Goal: Task Accomplishment & Management: Use online tool/utility

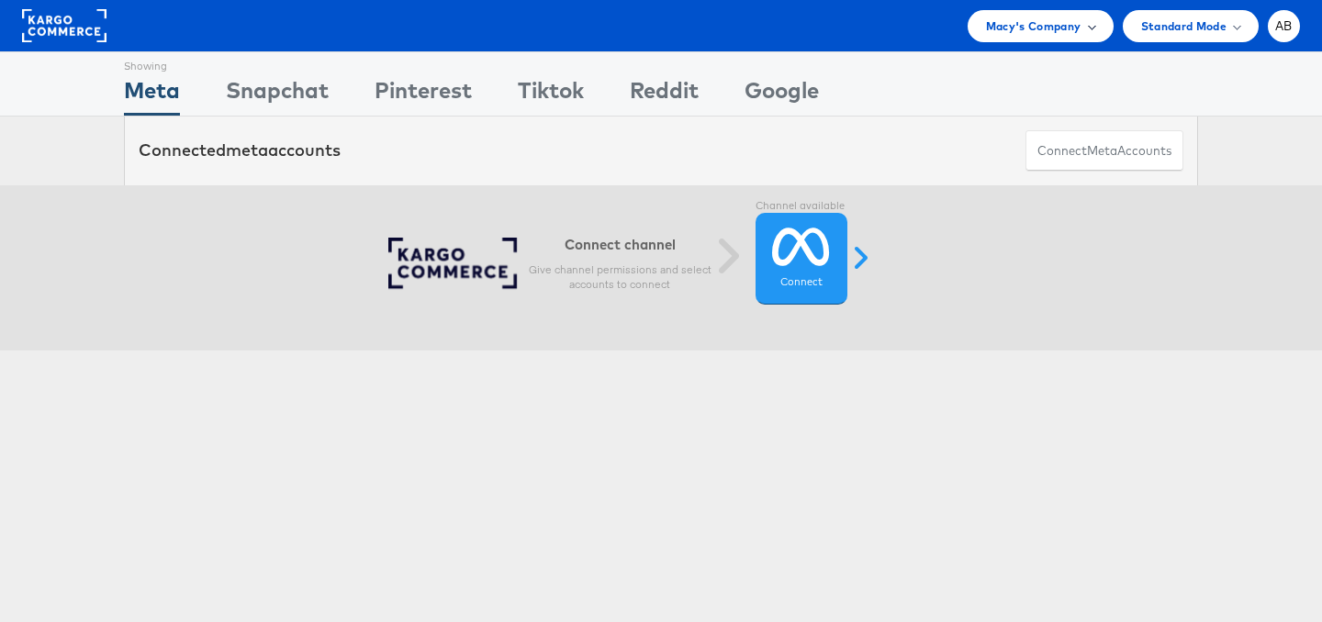
click at [1078, 37] on div "Macy's Company" at bounding box center [1041, 26] width 146 height 32
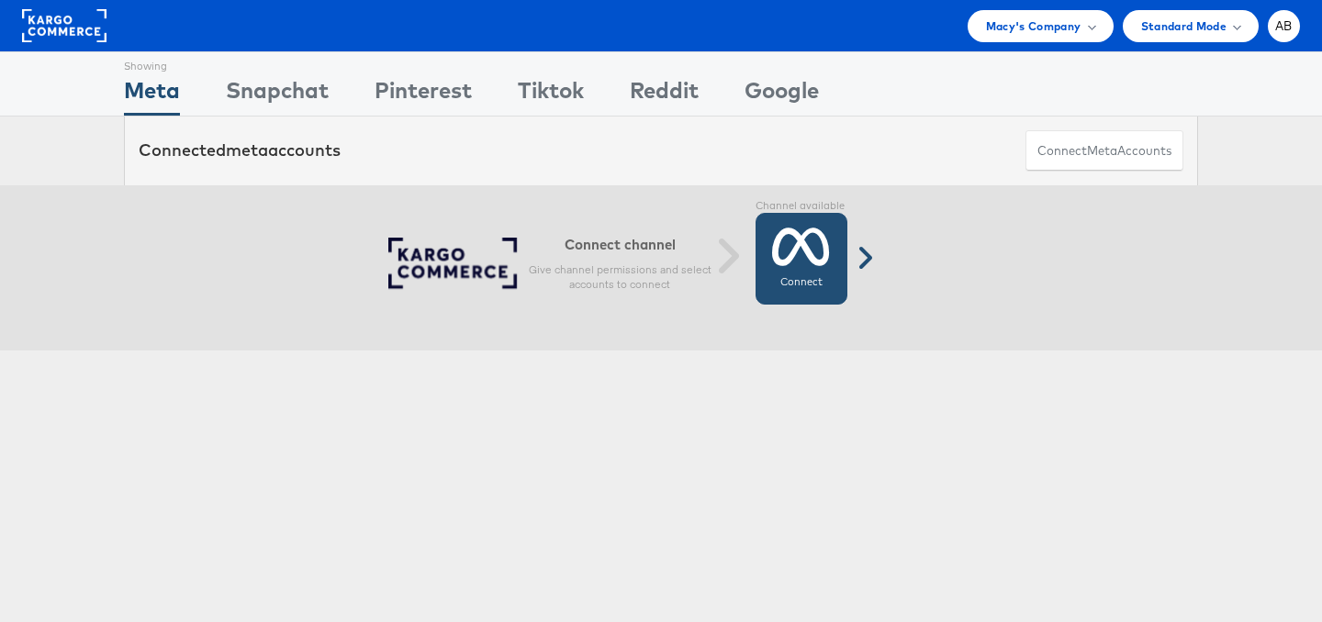
click at [777, 263] on icon at bounding box center [801, 247] width 58 height 46
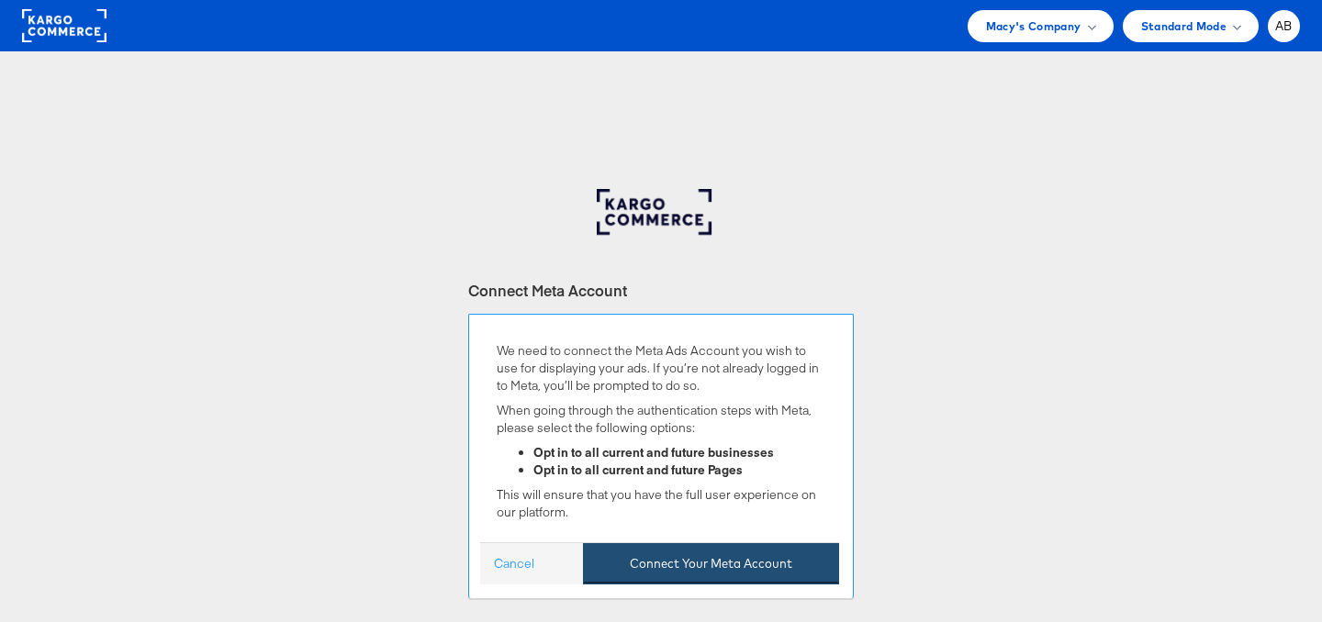
click at [671, 571] on button "Connect Your Meta Account" at bounding box center [711, 564] width 256 height 41
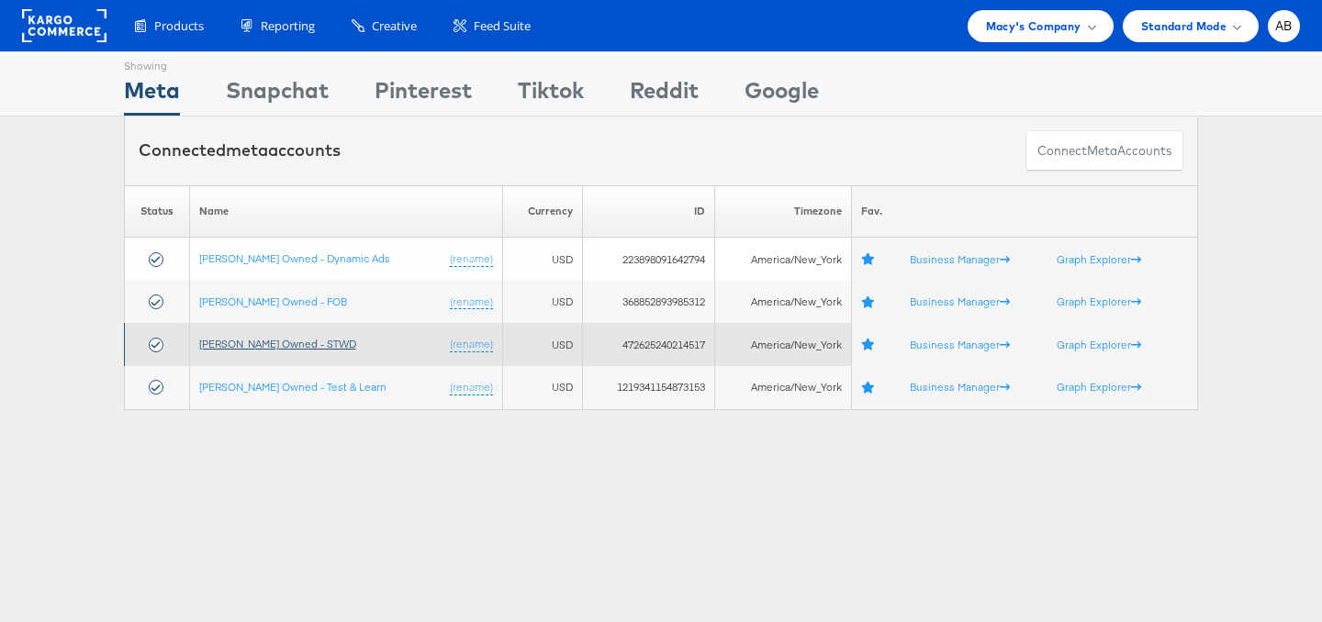
click at [251, 349] on link "[PERSON_NAME] Owned - STWD" at bounding box center [277, 344] width 157 height 14
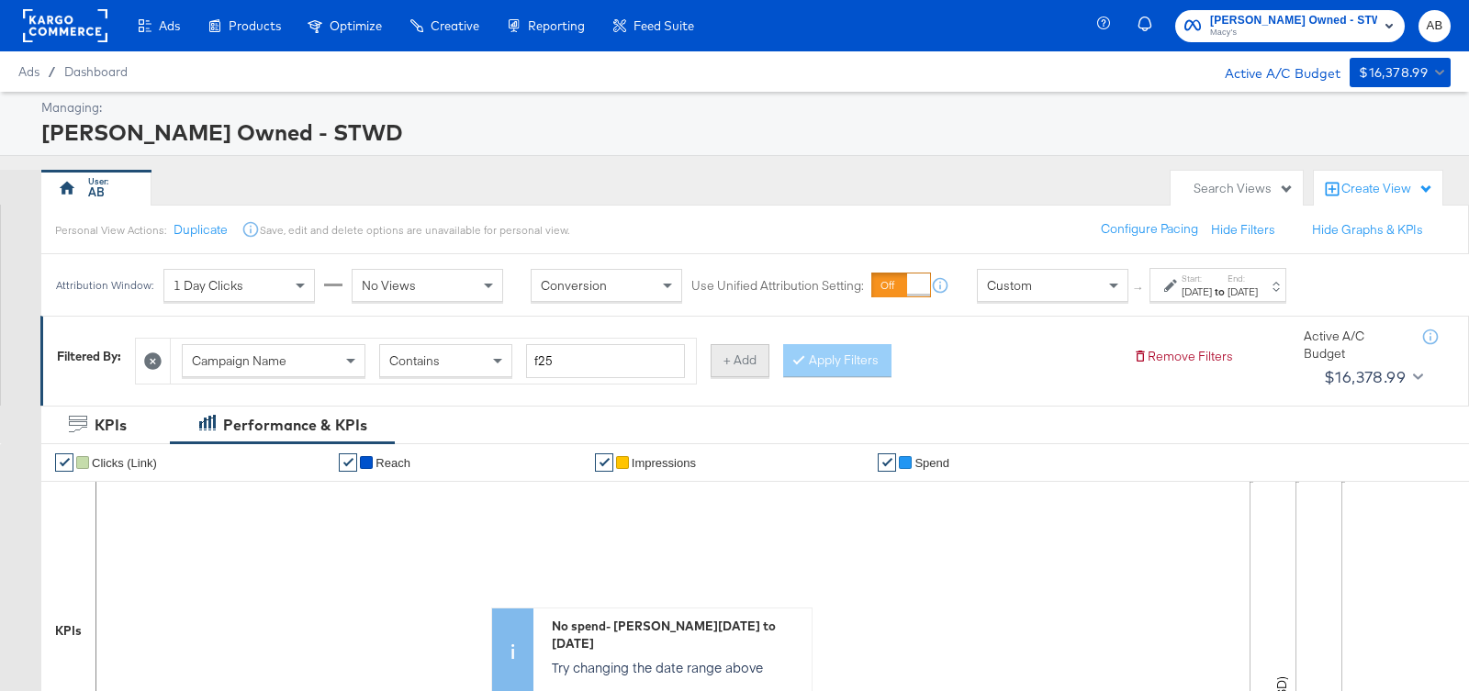
click at [734, 361] on button "+ Add" at bounding box center [740, 360] width 59 height 33
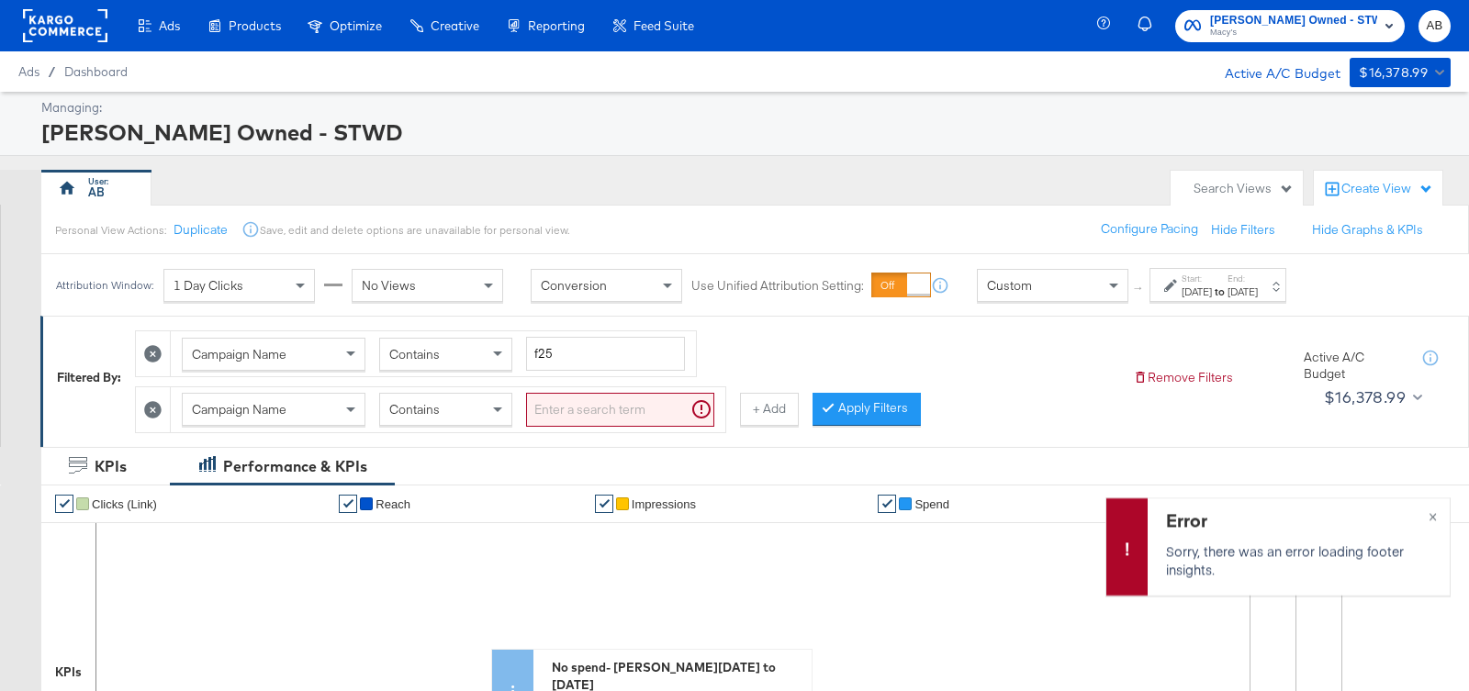
click at [609, 399] on input "search" at bounding box center [620, 410] width 188 height 34
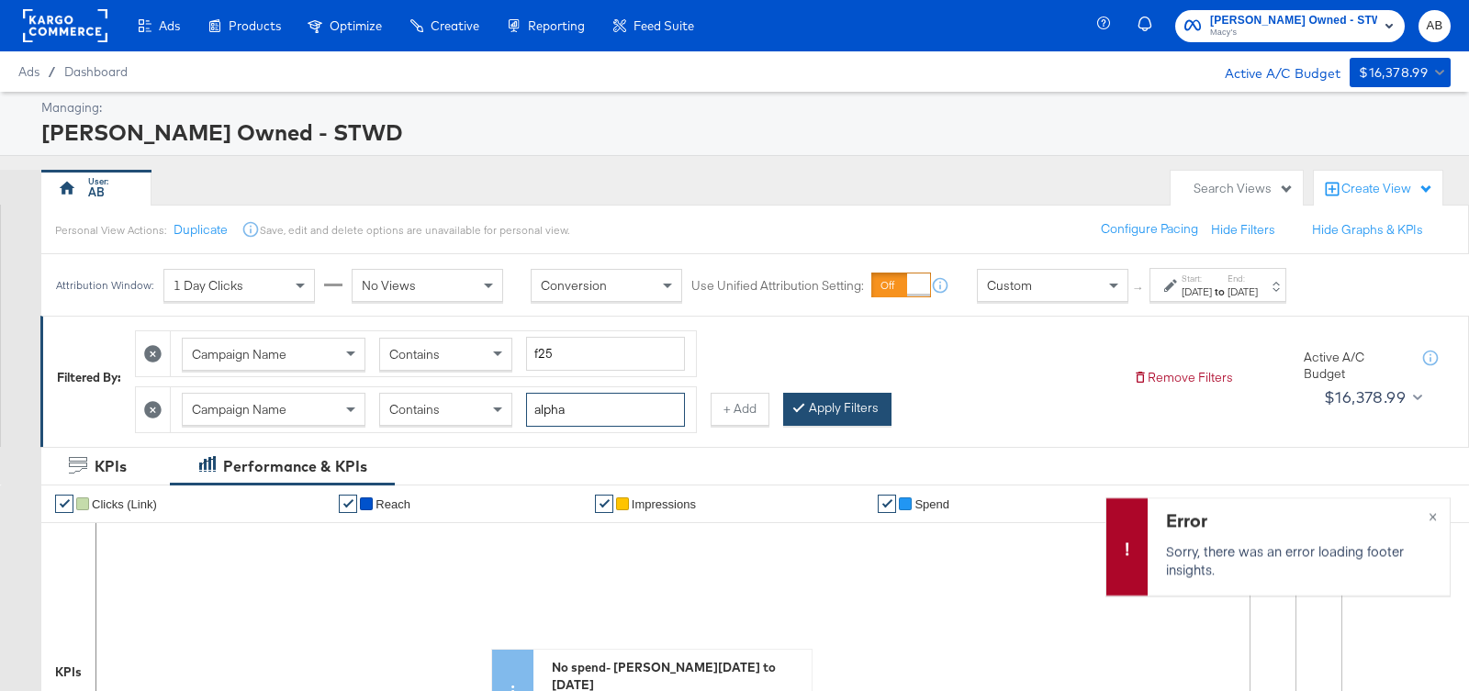
type input "alpha"
click at [835, 398] on button "Apply Filters" at bounding box center [837, 409] width 108 height 33
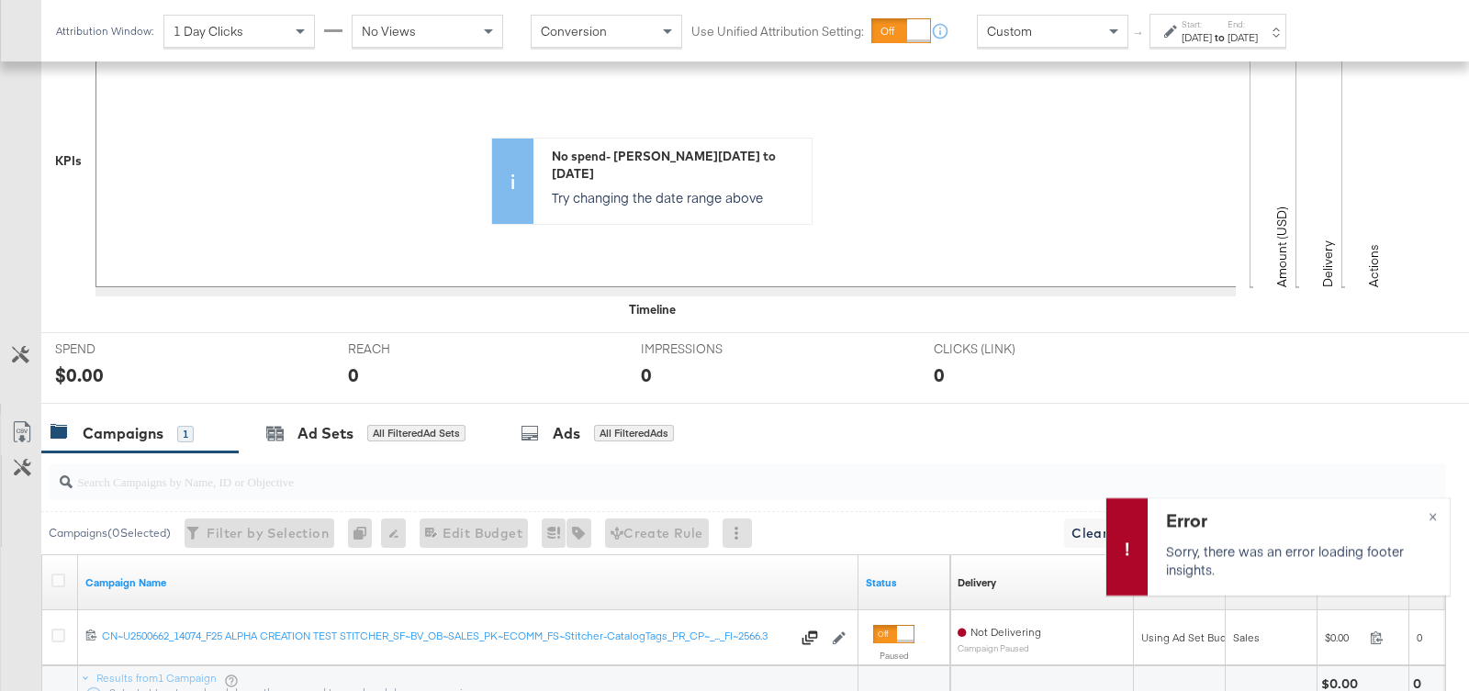
scroll to position [549, 0]
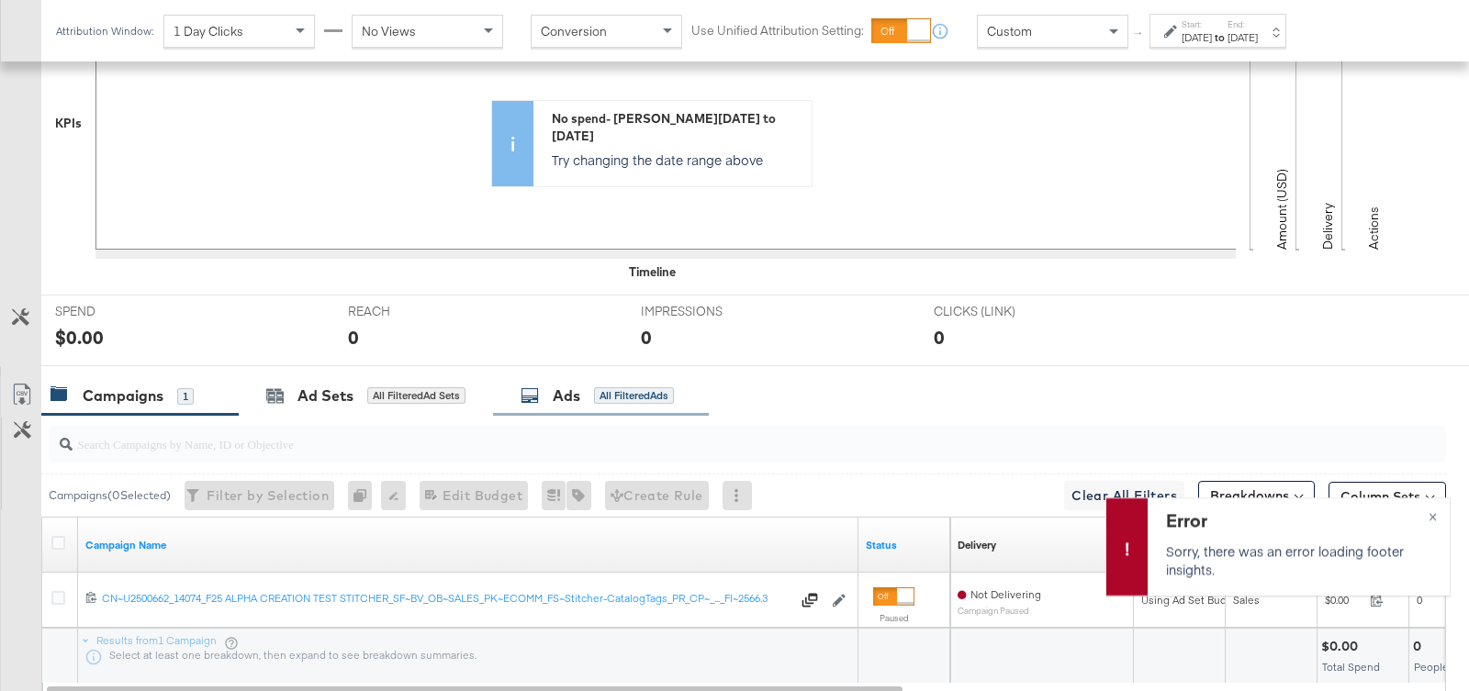
click at [568, 399] on div "Ads All Filtered Ads" at bounding box center [601, 395] width 216 height 39
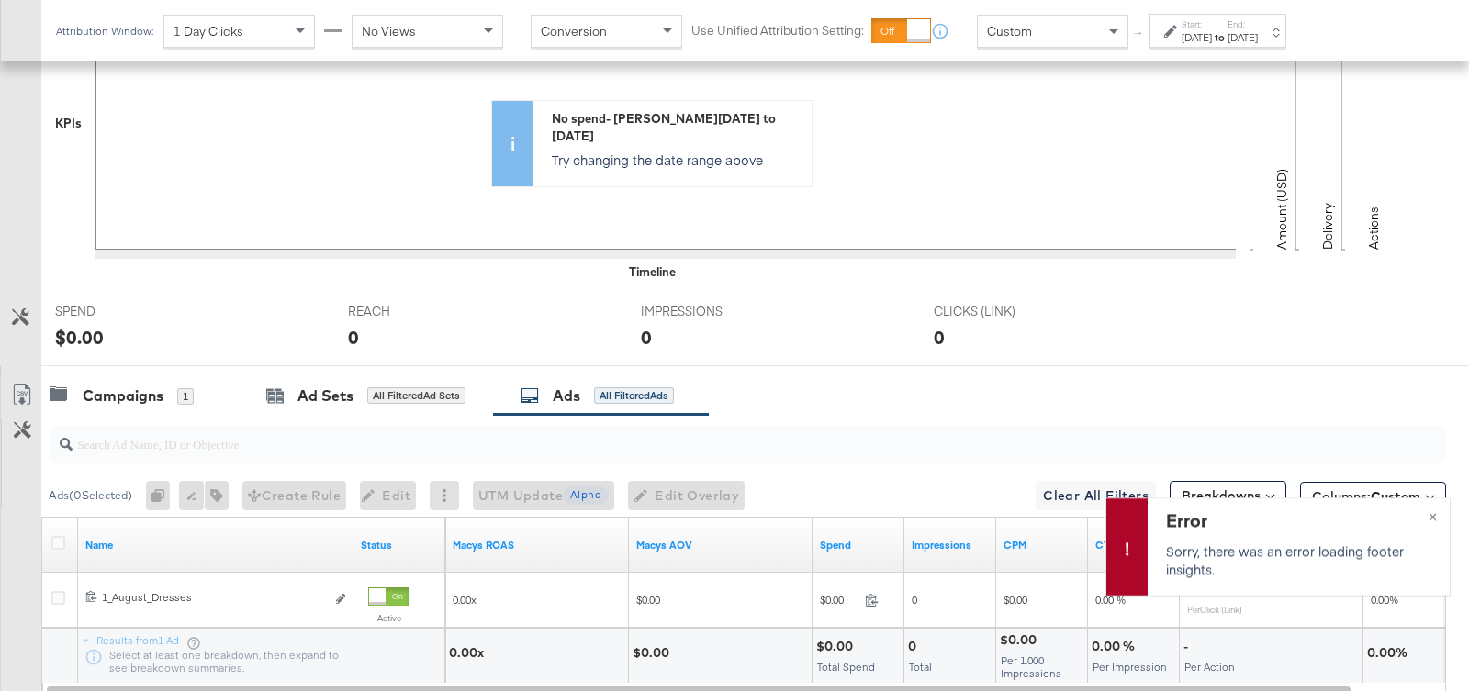
scroll to position [616, 0]
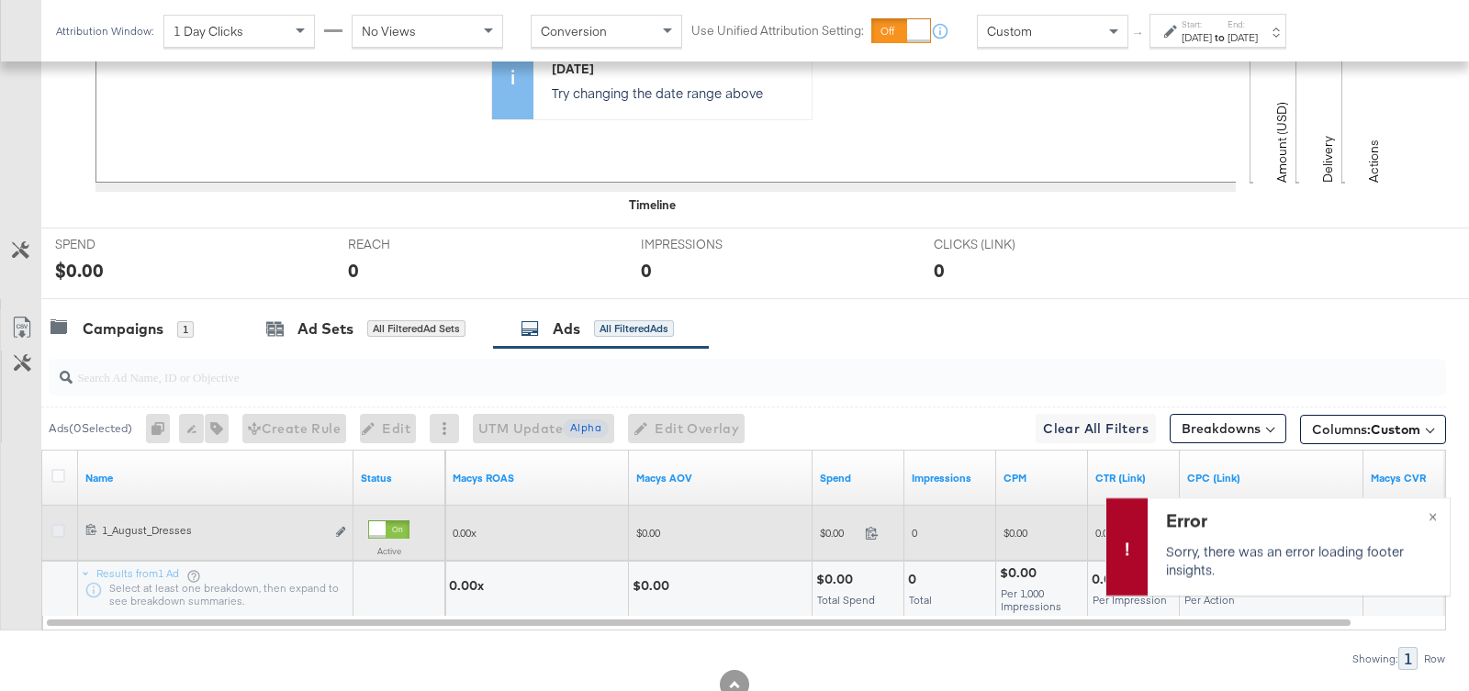
click at [54, 524] on icon at bounding box center [58, 531] width 14 height 14
click at [0, 0] on input "checkbox" at bounding box center [0, 0] width 0 height 0
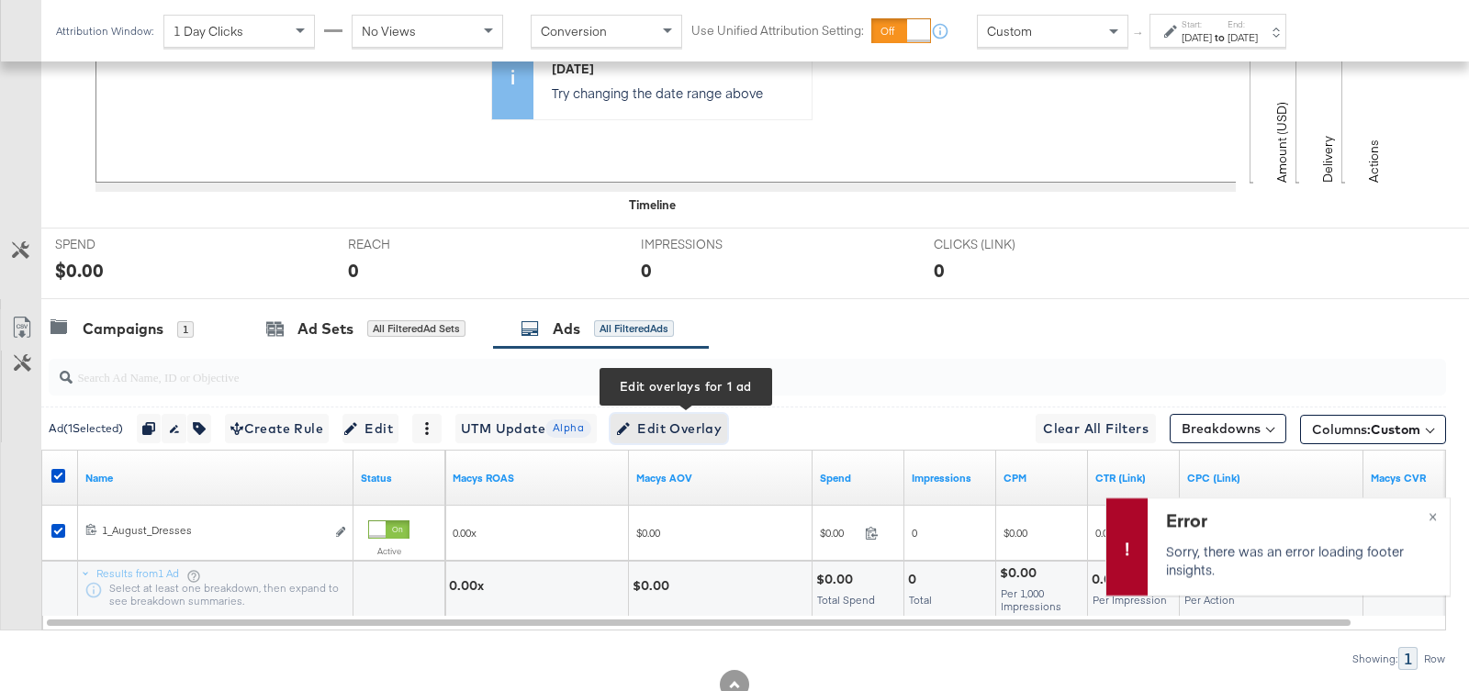
click at [687, 422] on span "Edit Overlay Edit overlays for 1 ad" at bounding box center [669, 429] width 106 height 23
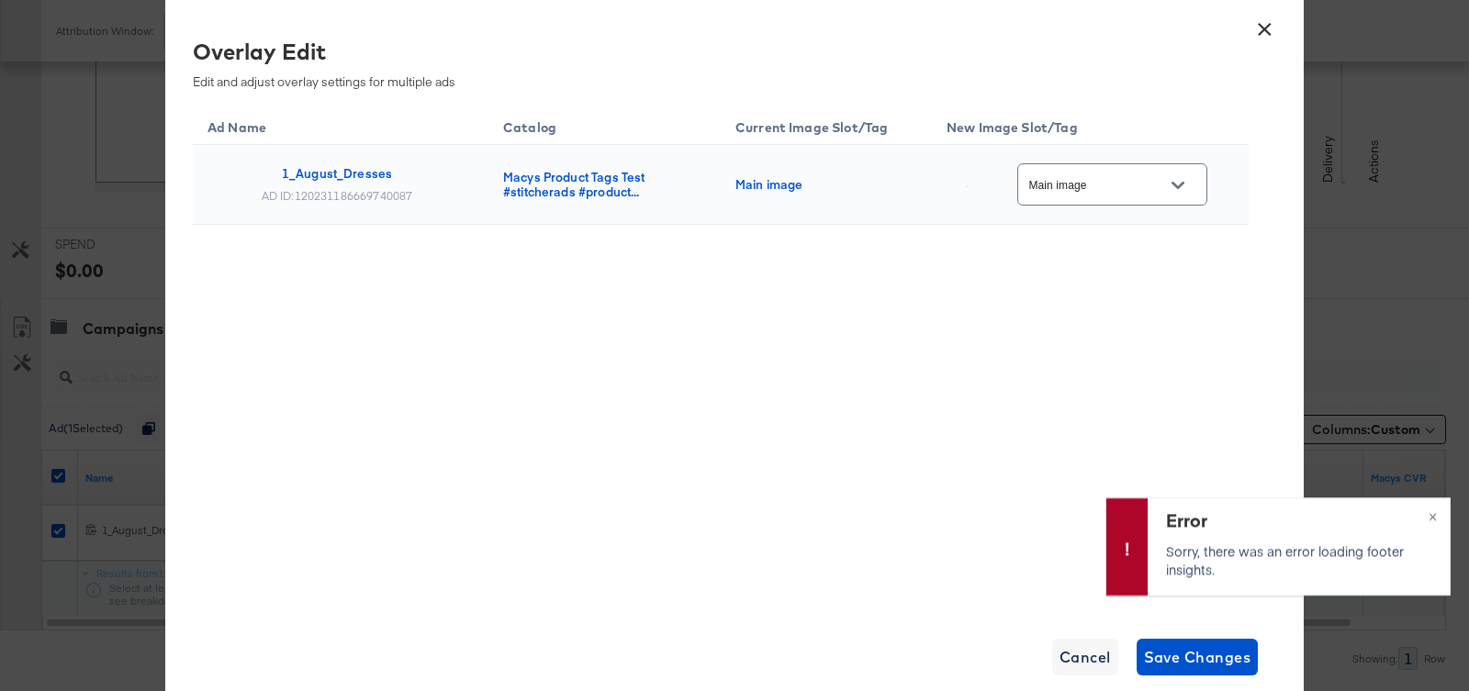
click at [1151, 198] on div "Main image" at bounding box center [1112, 183] width 190 height 41
click at [1186, 192] on button "Open" at bounding box center [1178, 186] width 28 height 28
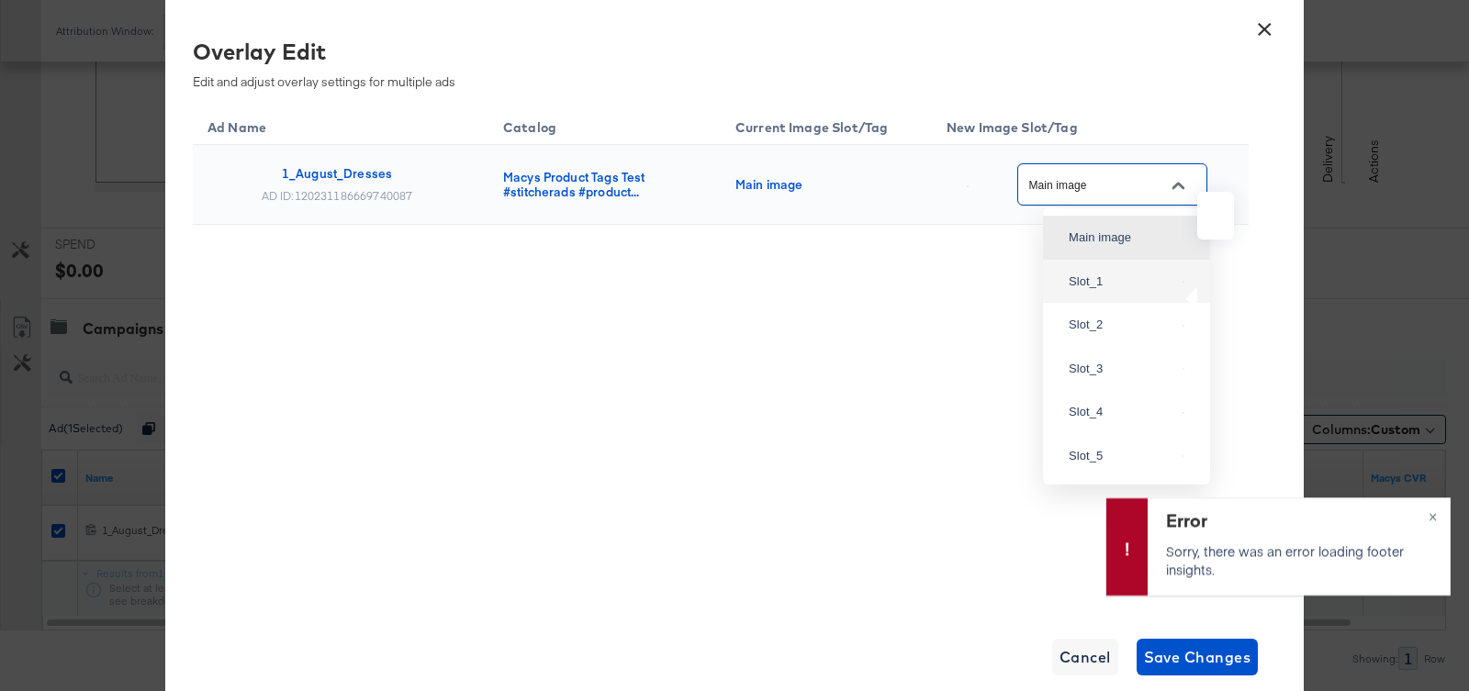
click at [1183, 283] on img at bounding box center [1184, 282] width 2 height 2
type input "Slot_1"
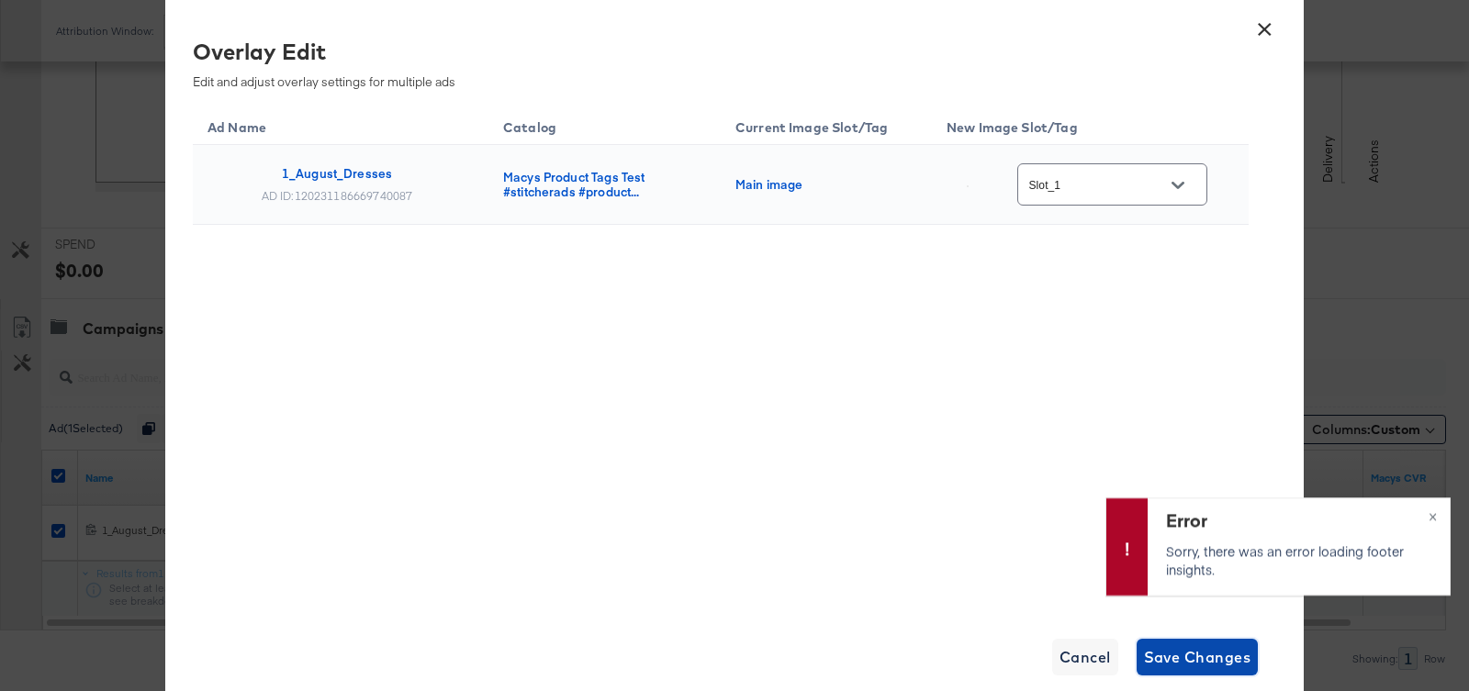
click at [1163, 654] on span "Save Changes" at bounding box center [1197, 658] width 107 height 26
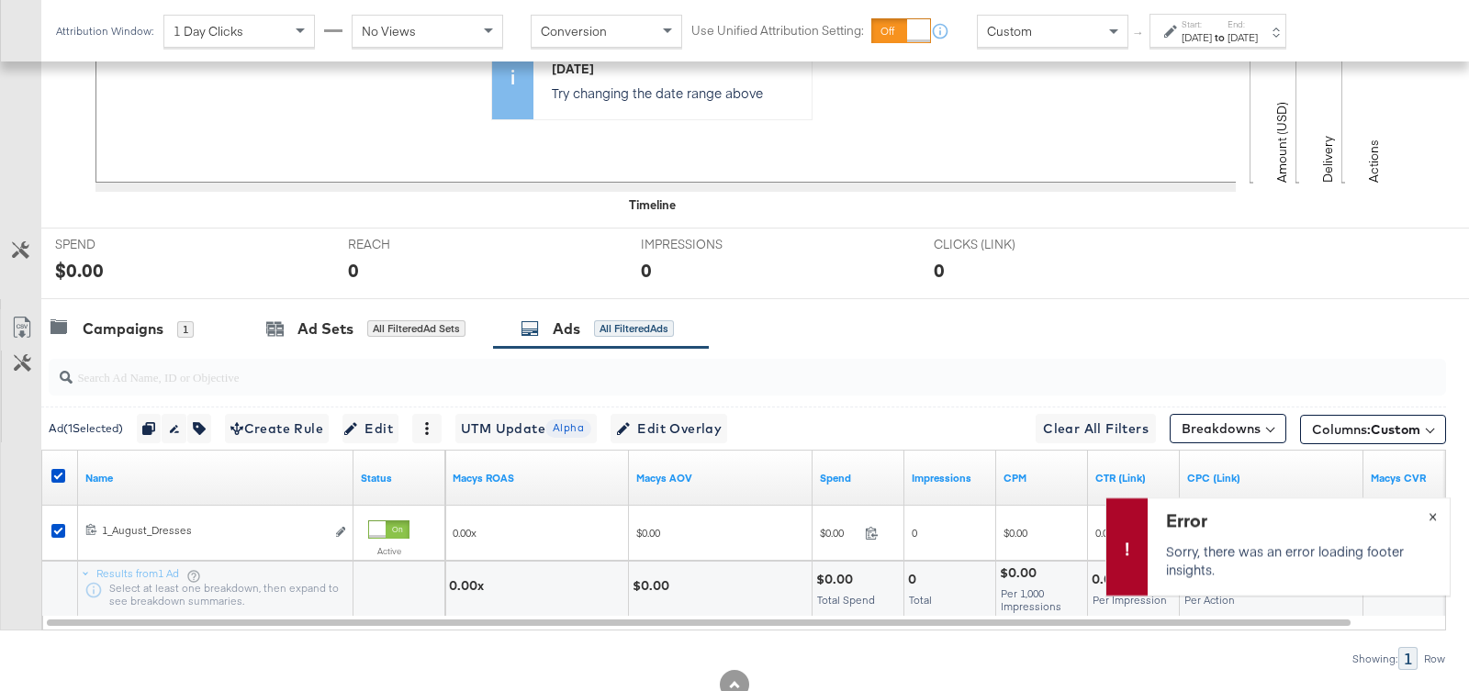
click at [1436, 518] on div "Error Sorry, there was an error loading footer insights. ×" at bounding box center [1277, 547] width 345 height 98
click at [1436, 517] on div "Error Sorry, there was an error loading footer insights. ×" at bounding box center [1277, 547] width 345 height 98
